Goal: Information Seeking & Learning: Learn about a topic

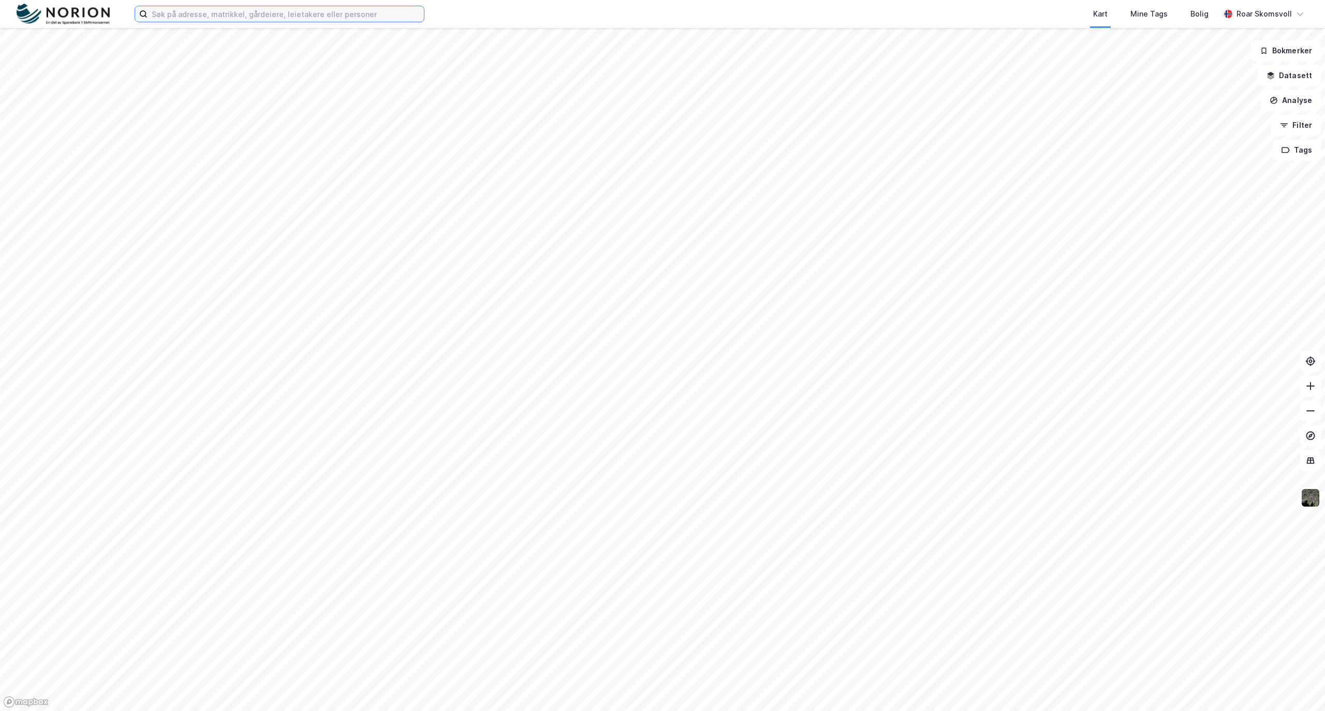
click at [217, 15] on input at bounding box center [285, 14] width 276 height 16
click at [193, 8] on input at bounding box center [285, 14] width 276 height 16
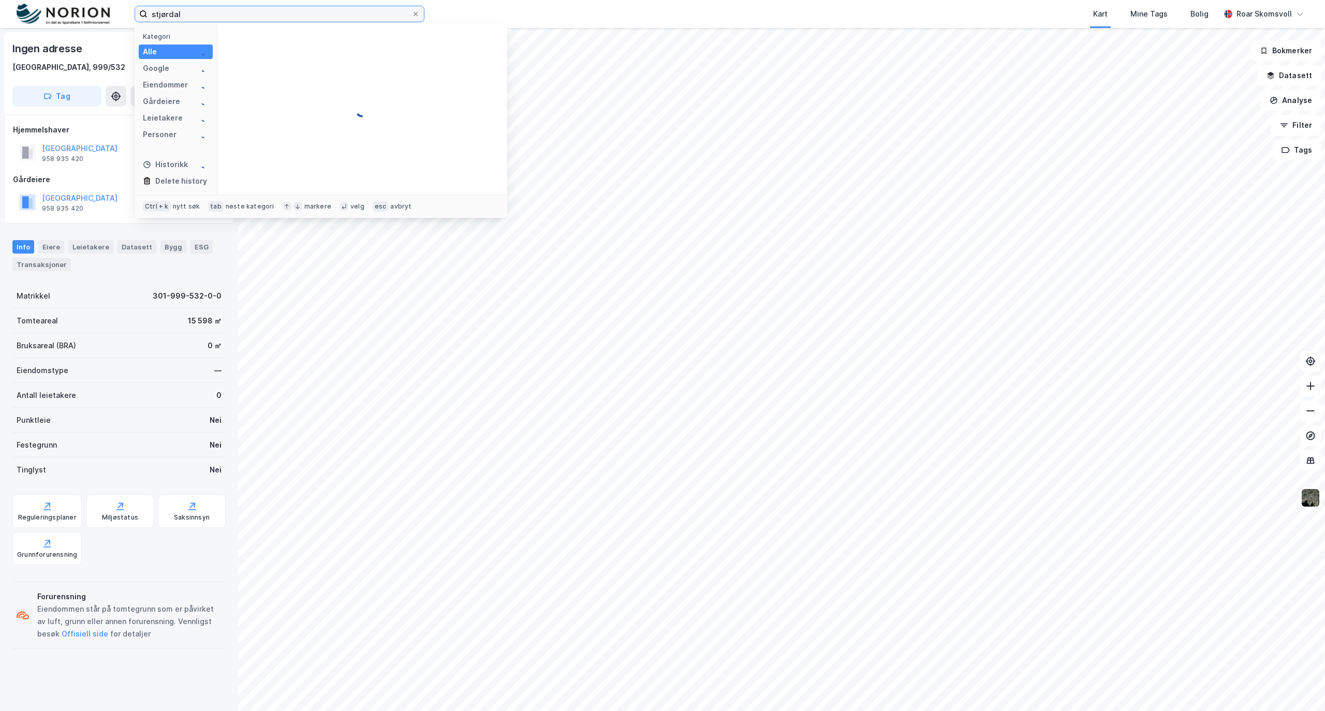
type input "stjørdal"
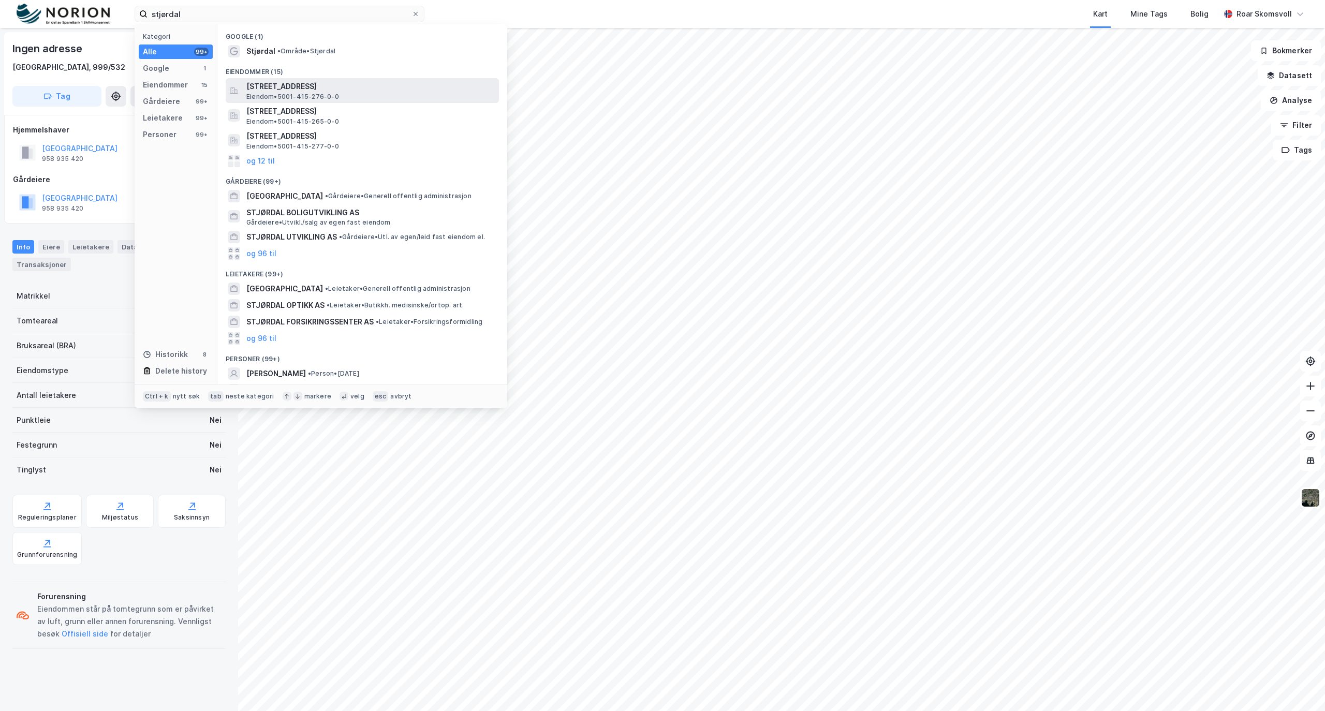
click at [282, 83] on span "Stjørdalsveien 1, 7066, TRONDHEIM, TRONDHEIM" at bounding box center [370, 86] width 248 height 12
